Goal: Transaction & Acquisition: Purchase product/service

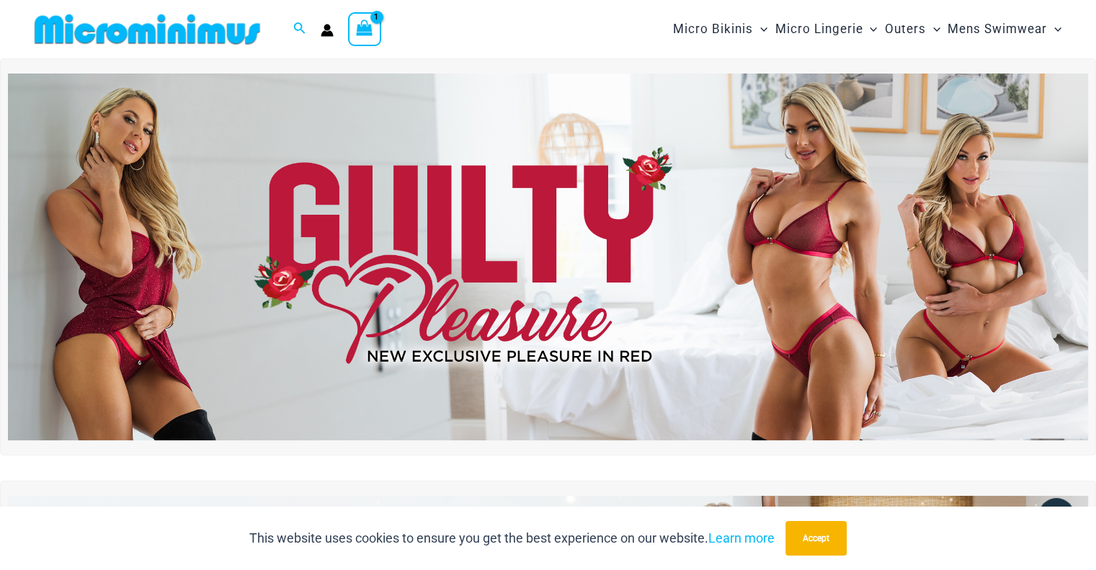
click at [539, 200] on img at bounding box center [548, 257] width 1080 height 367
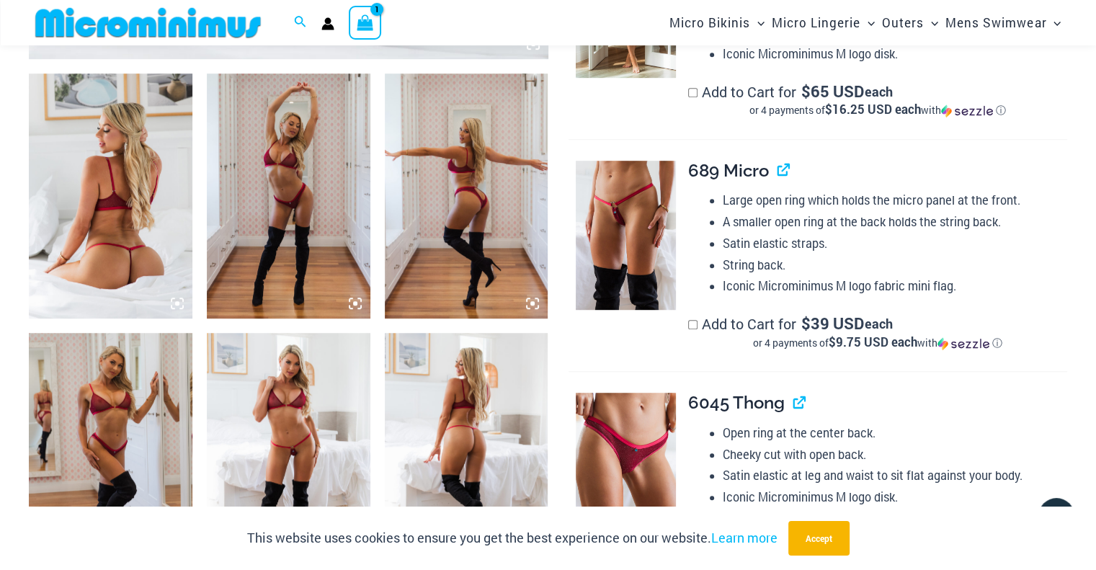
scroll to position [1119, 0]
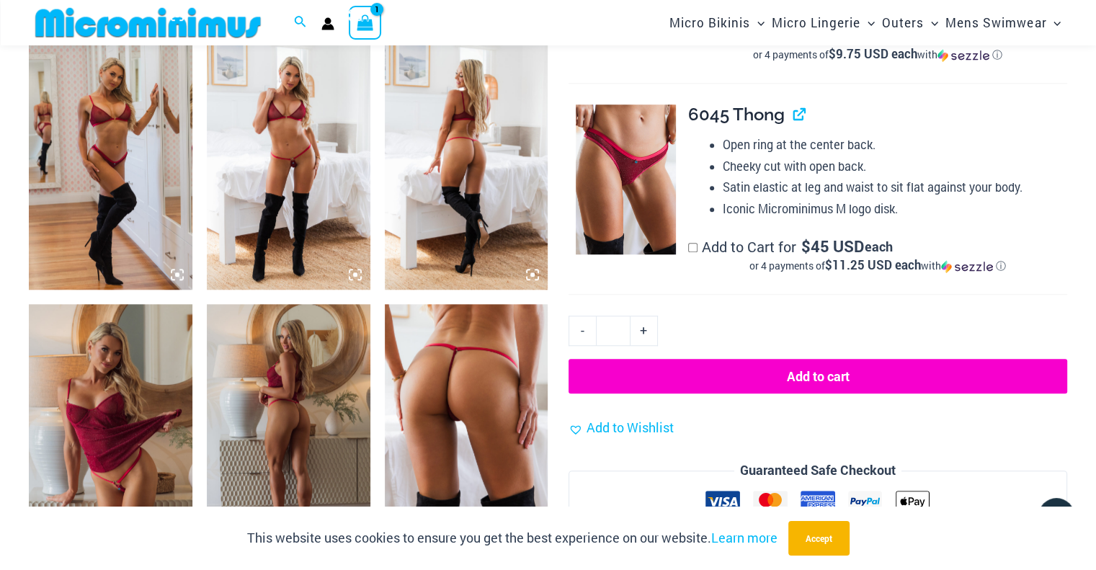
click at [99, 375] on img at bounding box center [111, 426] width 164 height 245
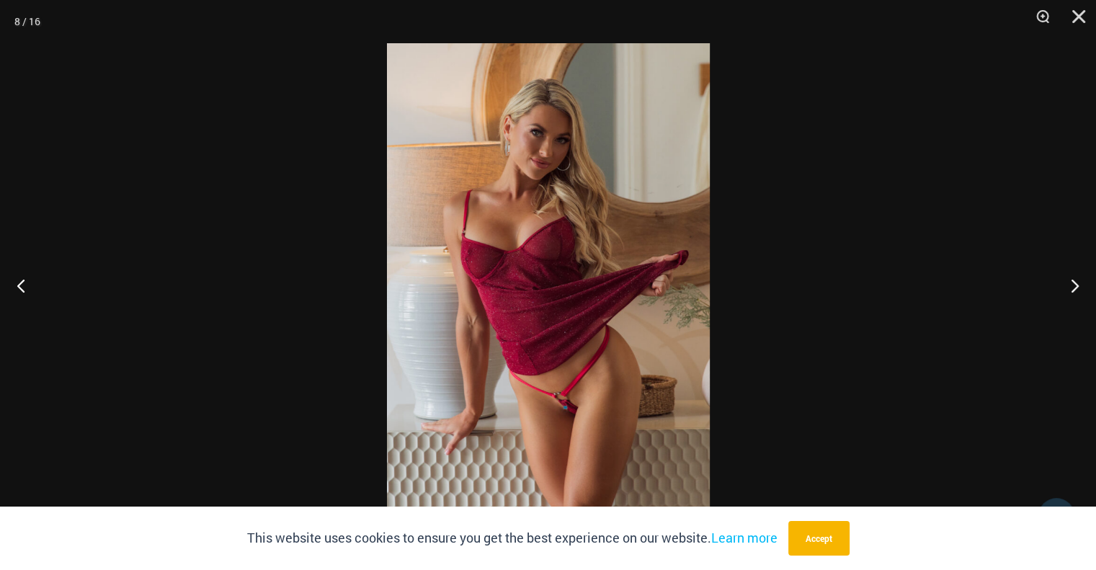
click at [512, 237] on img at bounding box center [548, 285] width 323 height 484
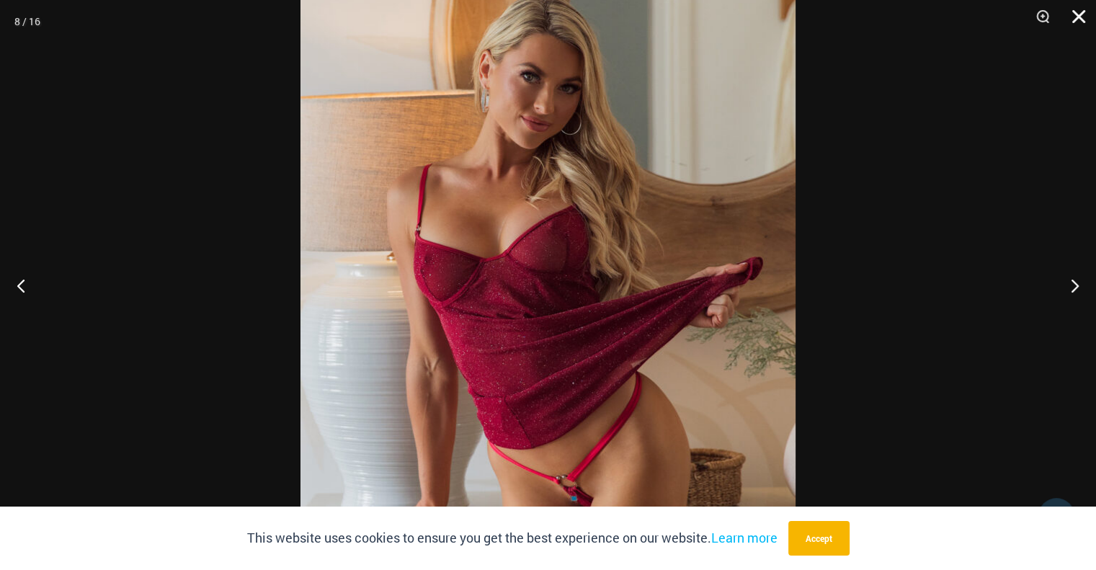
click at [1082, 14] on button "Close" at bounding box center [1074, 21] width 36 height 43
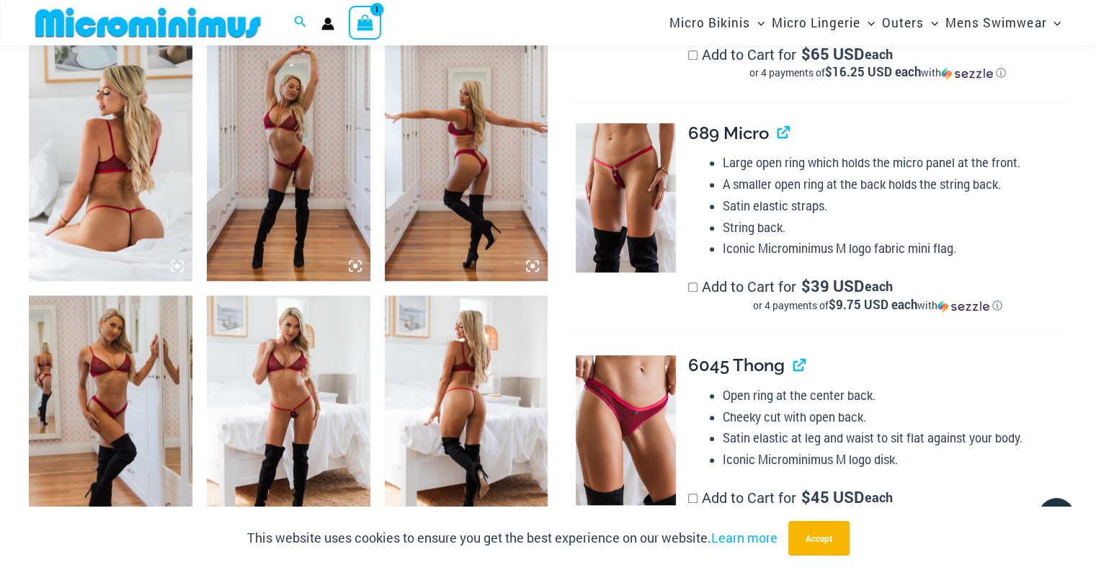
scroll to position [1156, 0]
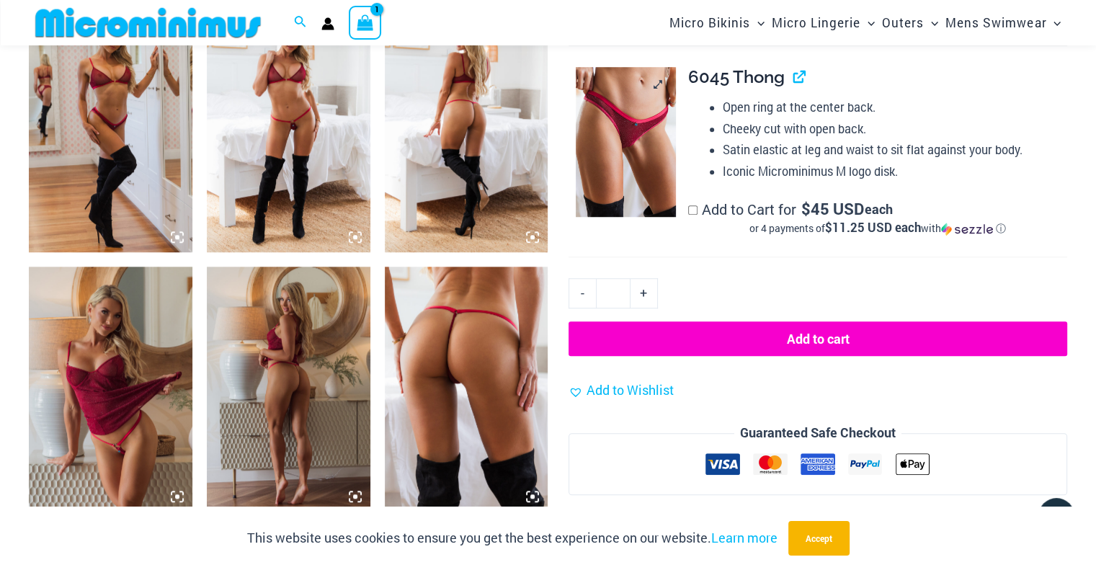
click at [611, 136] on img at bounding box center [625, 141] width 99 height 149
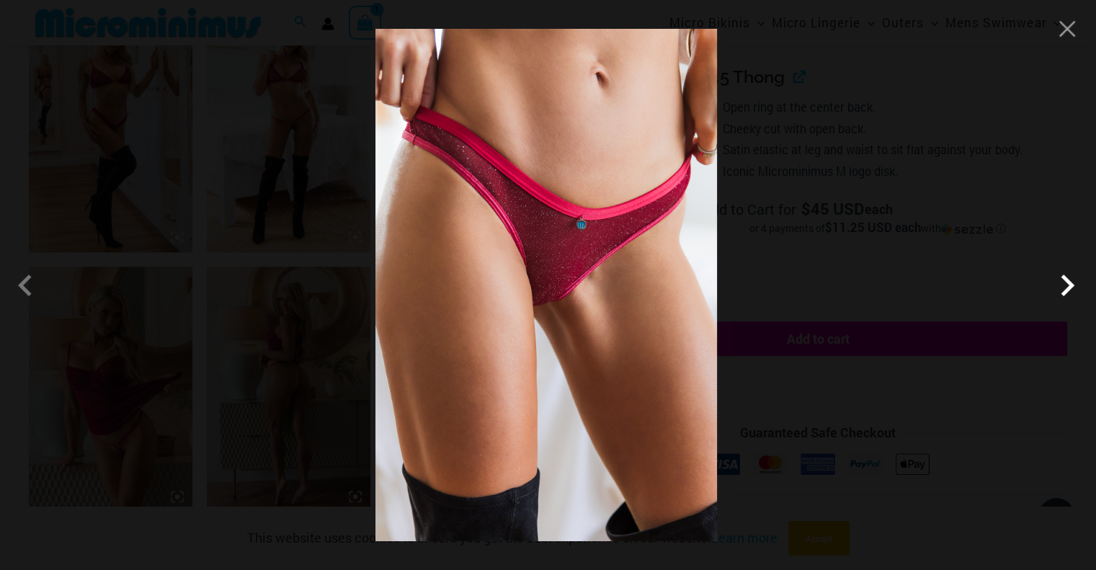
click at [1068, 284] on span at bounding box center [1067, 285] width 43 height 43
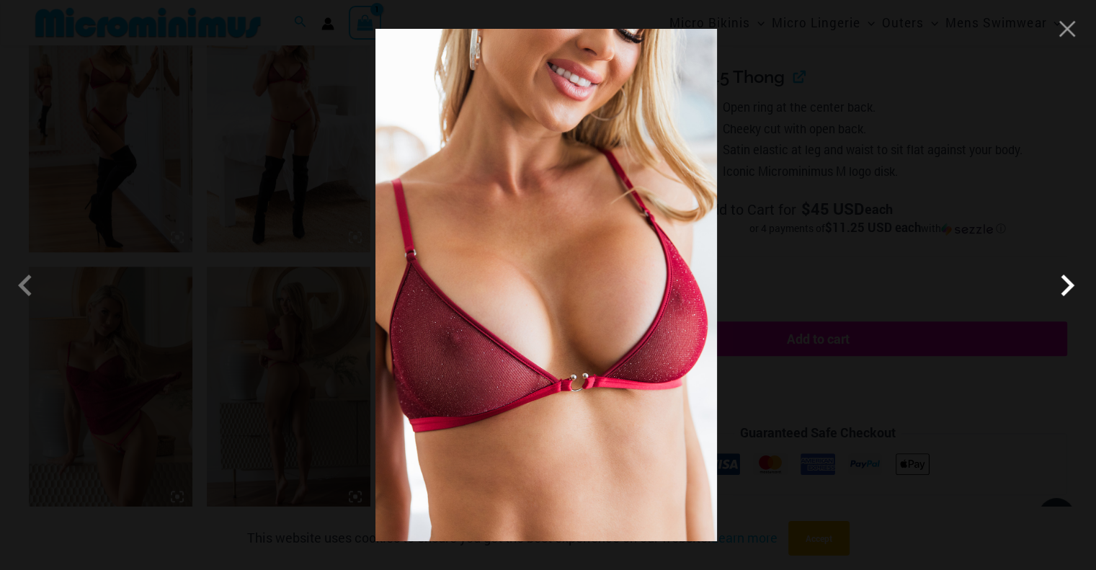
click at [1068, 284] on span at bounding box center [1067, 285] width 43 height 43
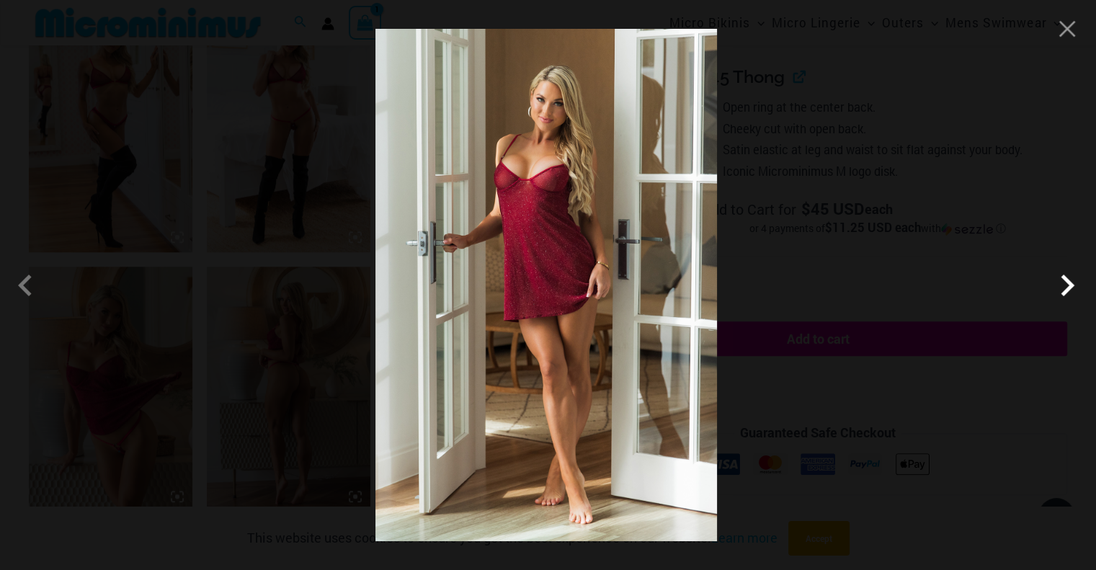
click at [1068, 284] on span at bounding box center [1067, 285] width 43 height 43
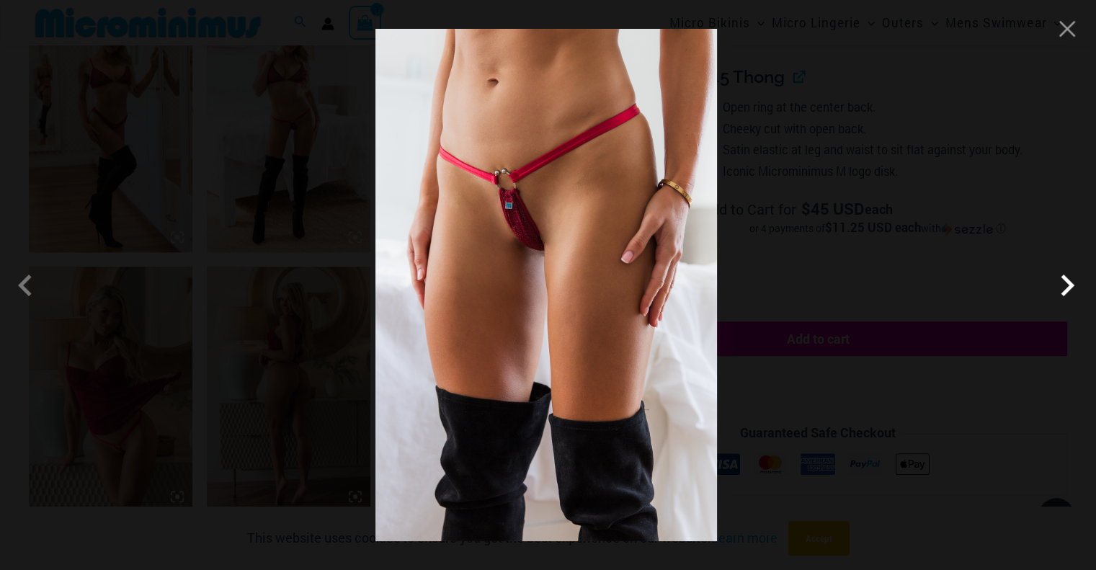
click at [1067, 290] on span at bounding box center [1067, 285] width 43 height 43
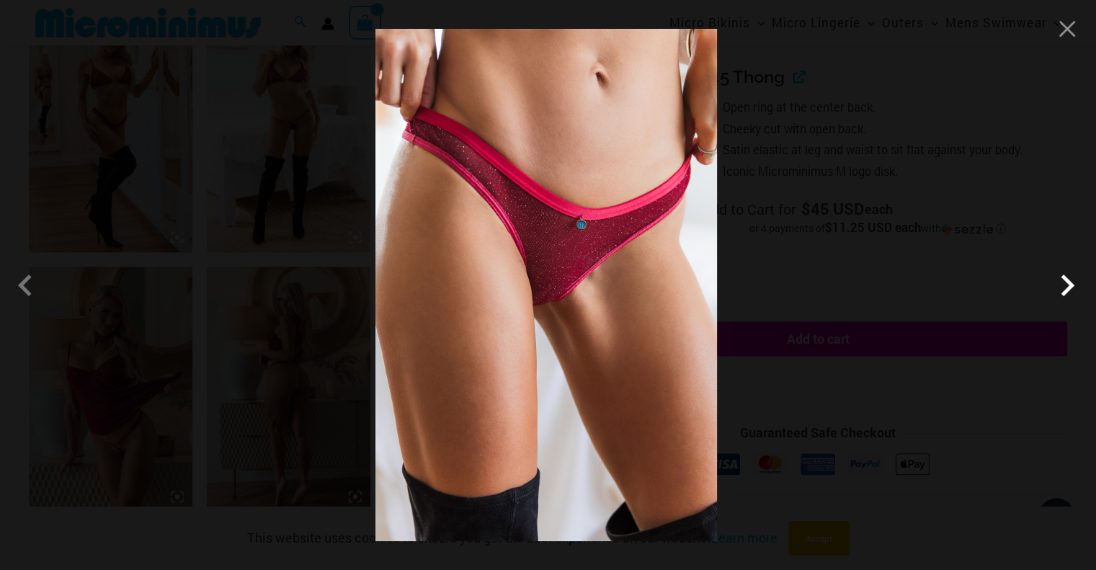
click at [1067, 290] on span at bounding box center [1067, 285] width 43 height 43
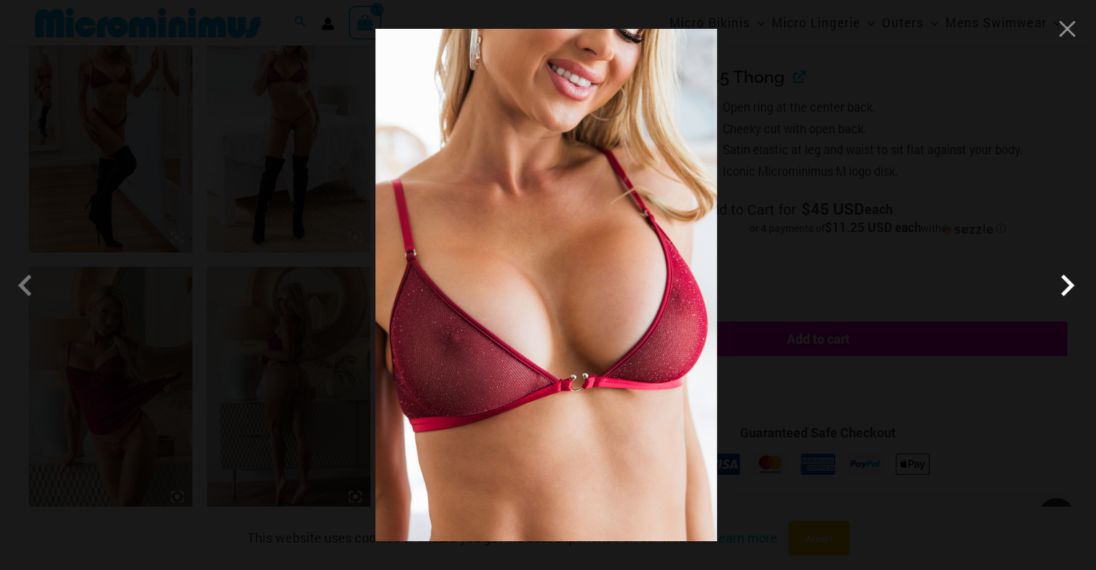
click at [1067, 290] on span at bounding box center [1067, 285] width 43 height 43
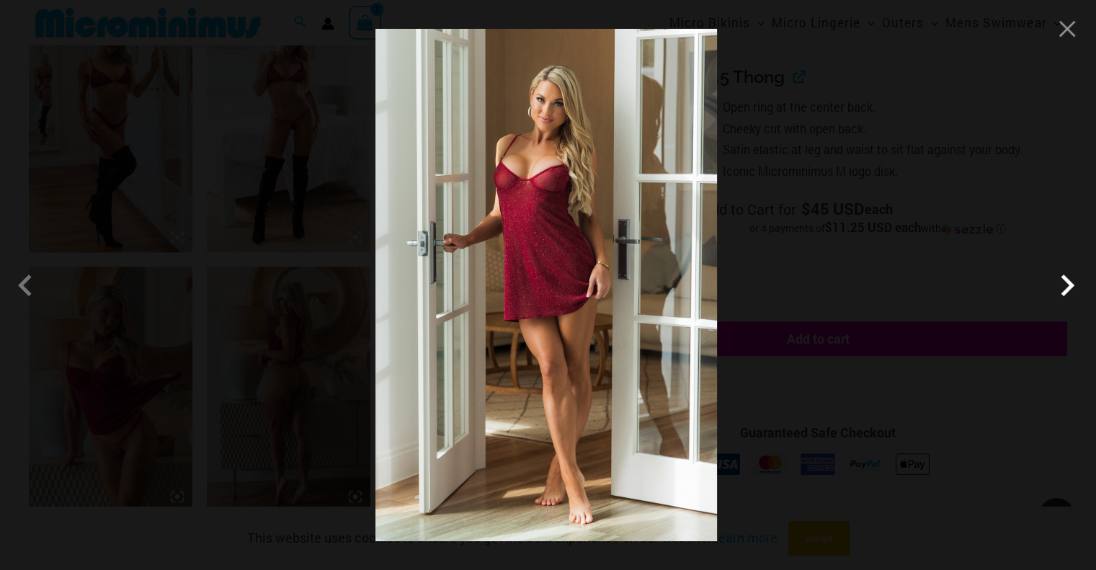
click at [1067, 290] on span at bounding box center [1067, 285] width 43 height 43
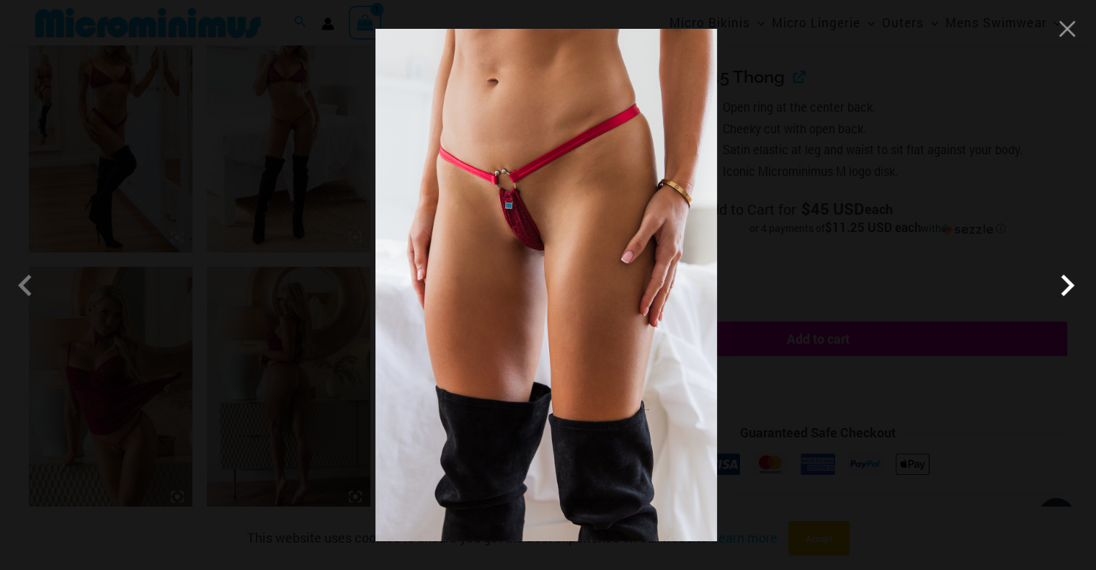
click at [1067, 290] on span at bounding box center [1067, 285] width 43 height 43
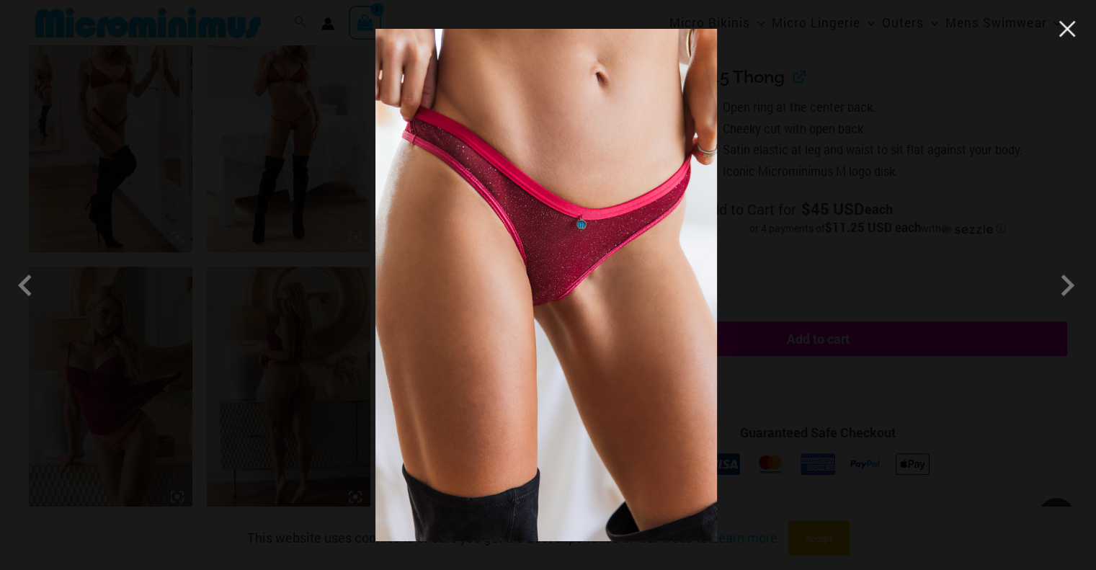
click at [1064, 30] on button "Close" at bounding box center [1068, 29] width 22 height 22
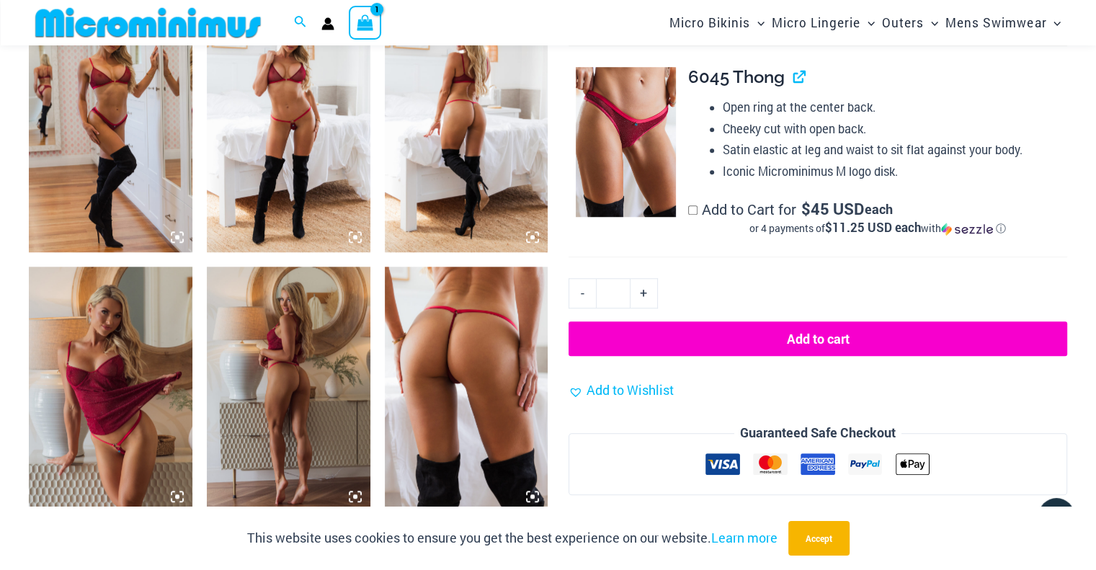
scroll to position [1444, 0]
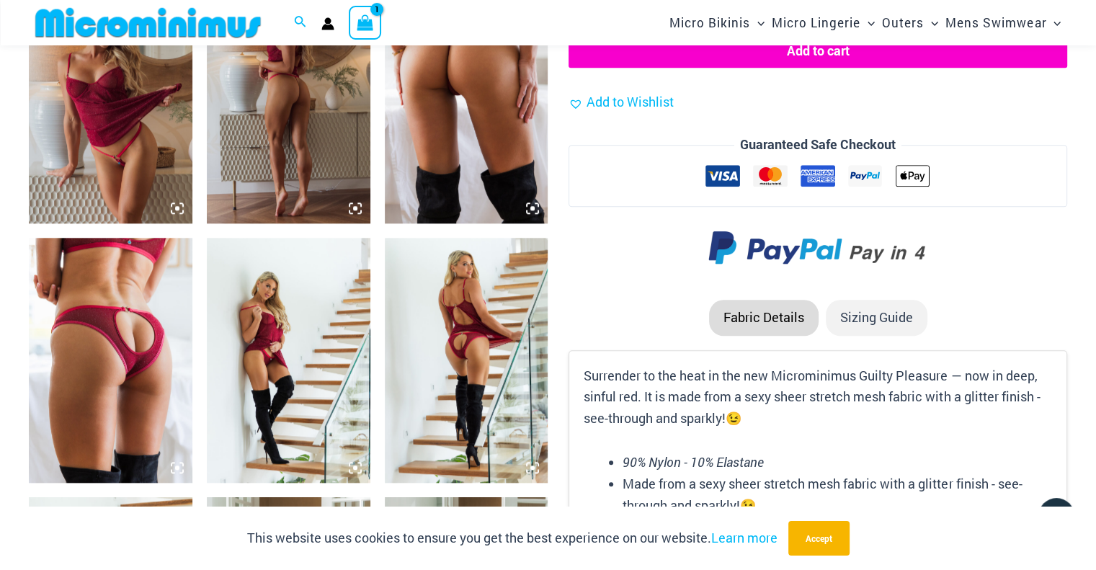
click at [120, 314] on img at bounding box center [111, 360] width 164 height 245
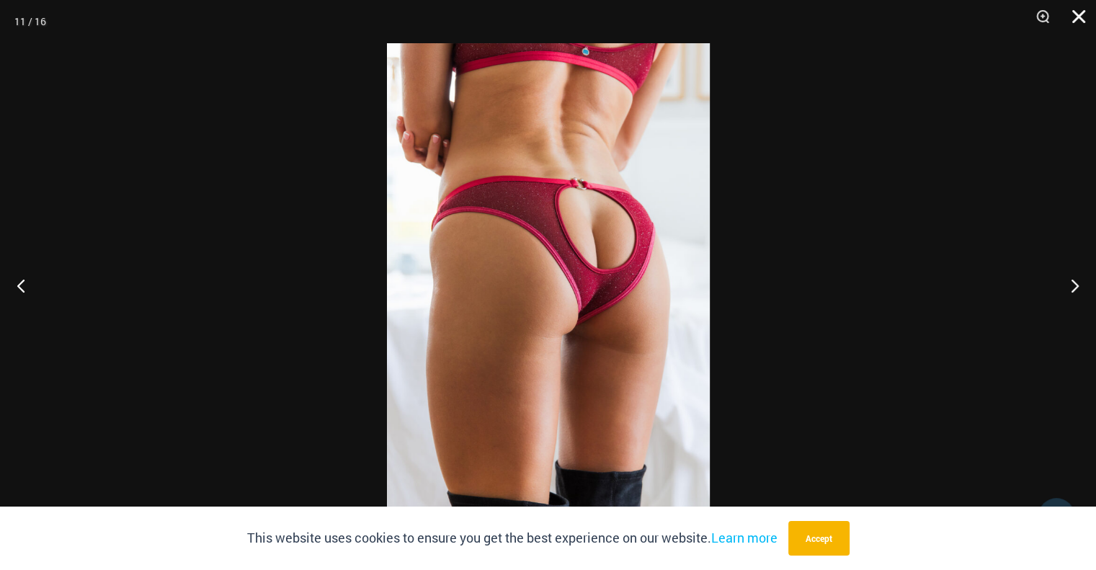
click at [1081, 18] on button "Close" at bounding box center [1074, 21] width 36 height 43
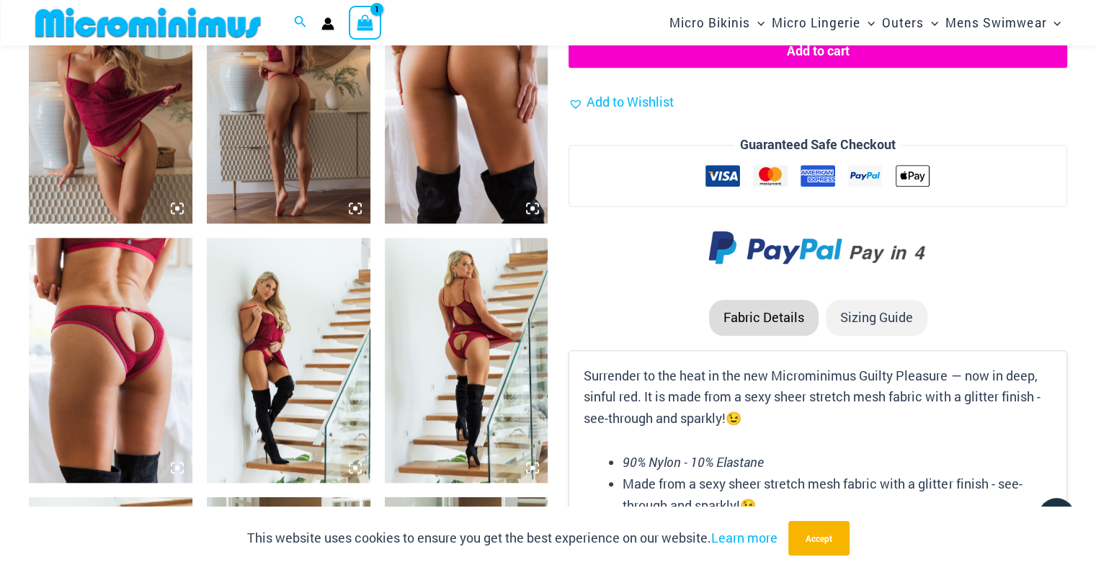
scroll to position [1733, 0]
